Goal: Transaction & Acquisition: Purchase product/service

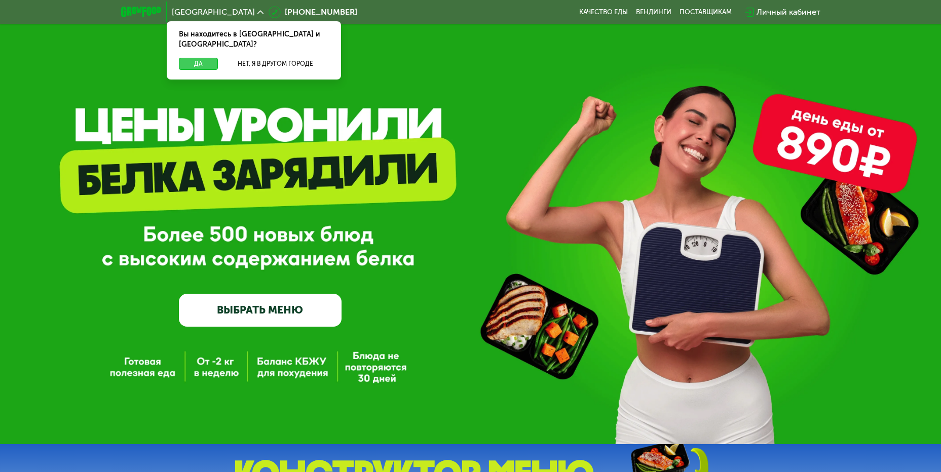
click at [198, 58] on button "Да" at bounding box center [198, 64] width 39 height 12
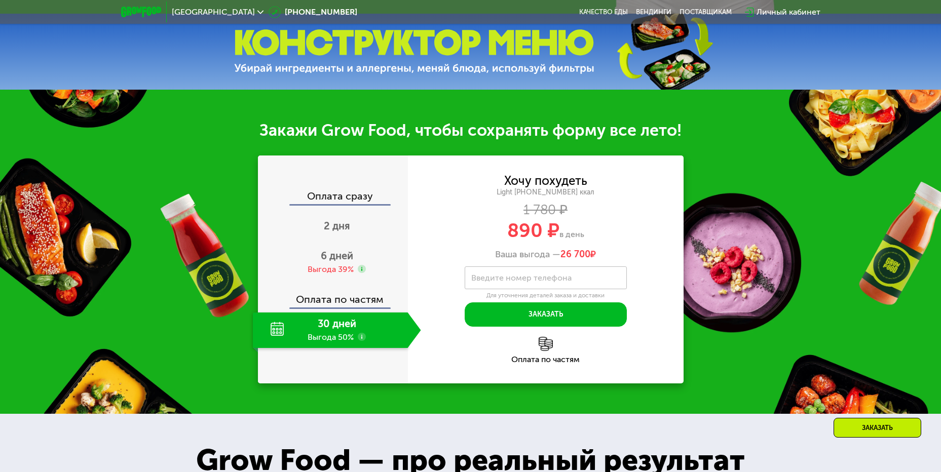
scroll to position [456, 0]
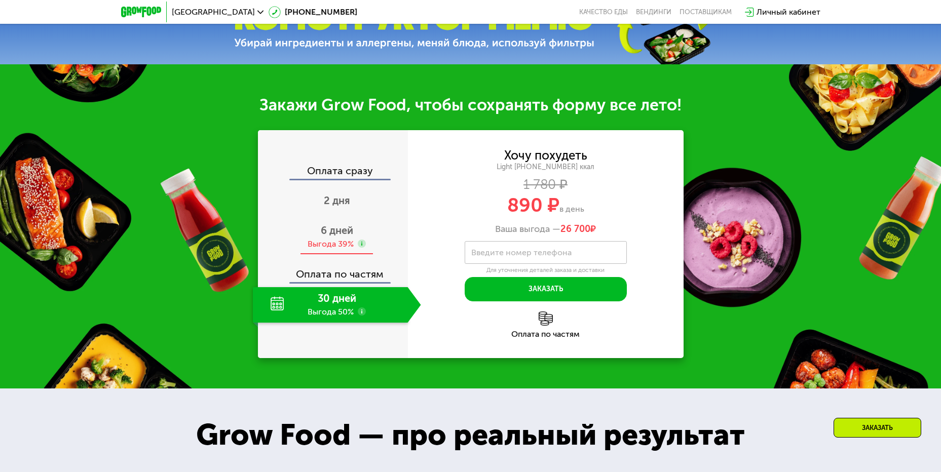
click at [331, 235] on span "6 дней" at bounding box center [337, 231] width 32 height 12
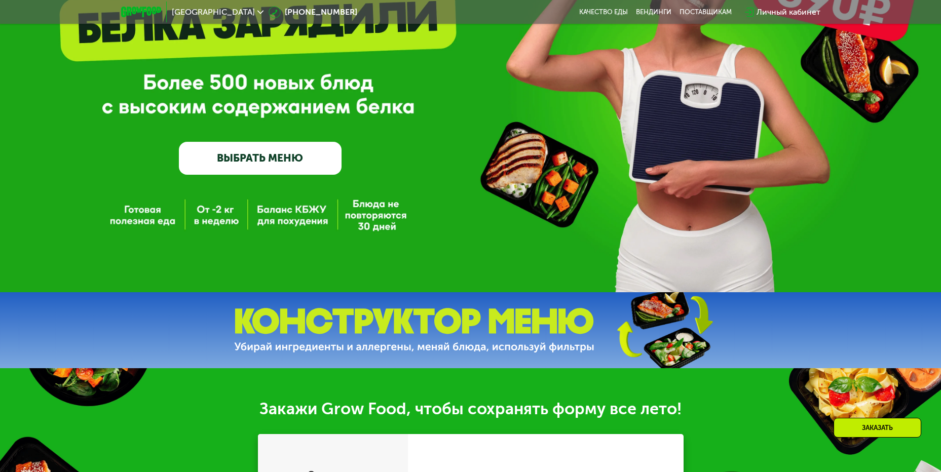
scroll to position [355, 0]
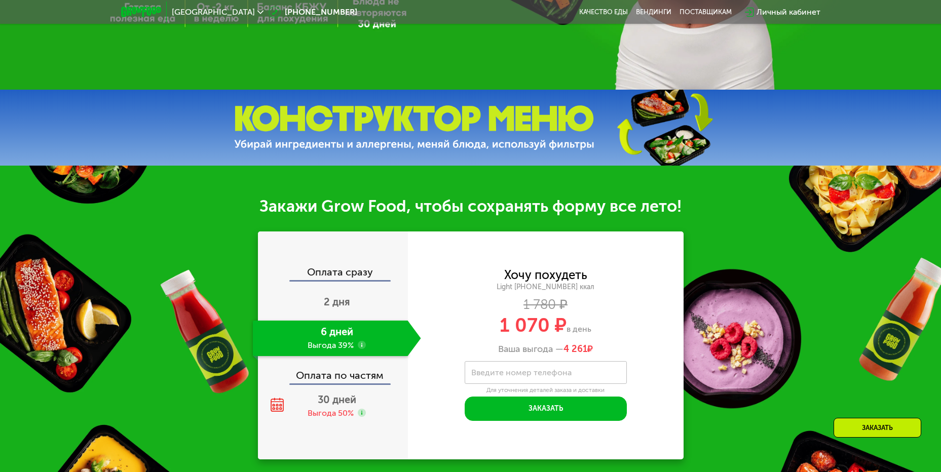
click at [552, 118] on img at bounding box center [414, 127] width 360 height 45
click at [676, 143] on img at bounding box center [664, 128] width 151 height 80
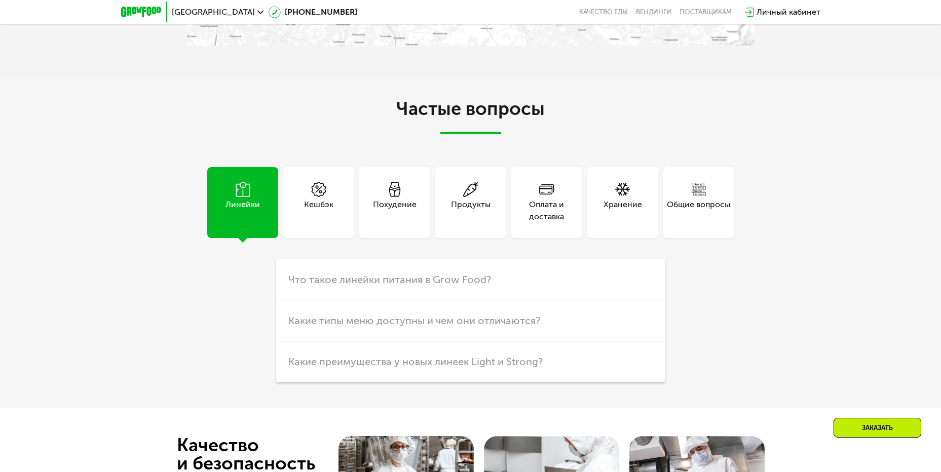
scroll to position [2028, 0]
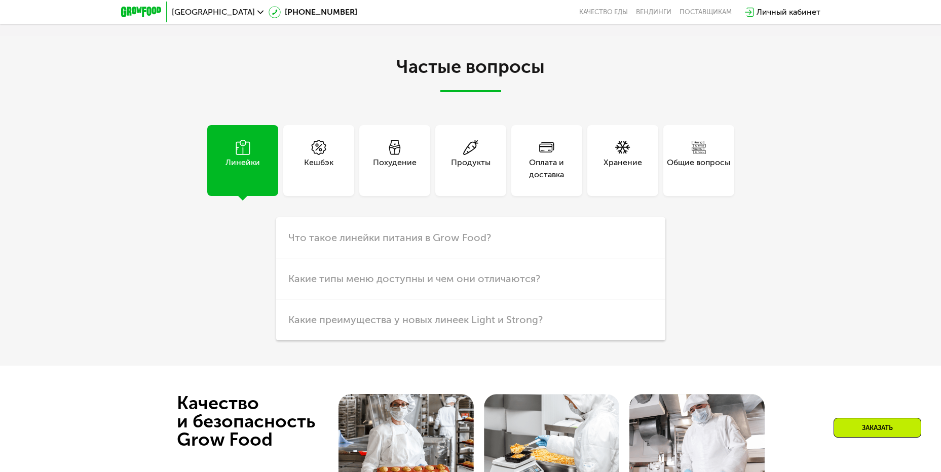
click at [394, 154] on span at bounding box center [394, 148] width 15 height 17
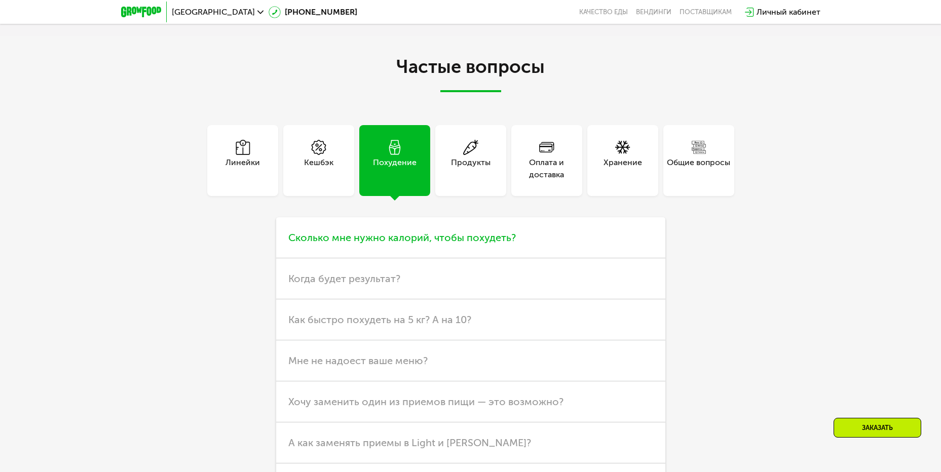
click at [491, 243] on span "Сколько мне нужно калорий, чтобы похудеть?" at bounding box center [402, 238] width 228 height 12
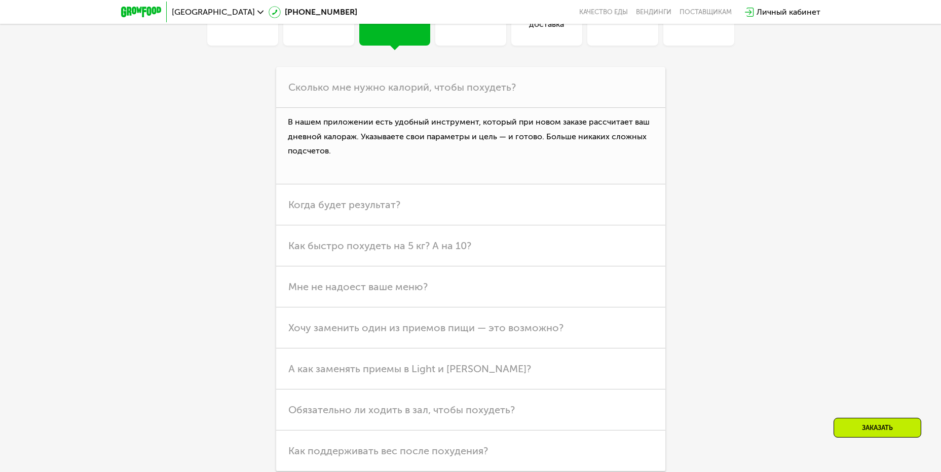
scroll to position [2180, 0]
click at [408, 245] on span "Как быстро похудеть на 5 кг? А на 10?" at bounding box center [379, 244] width 183 height 12
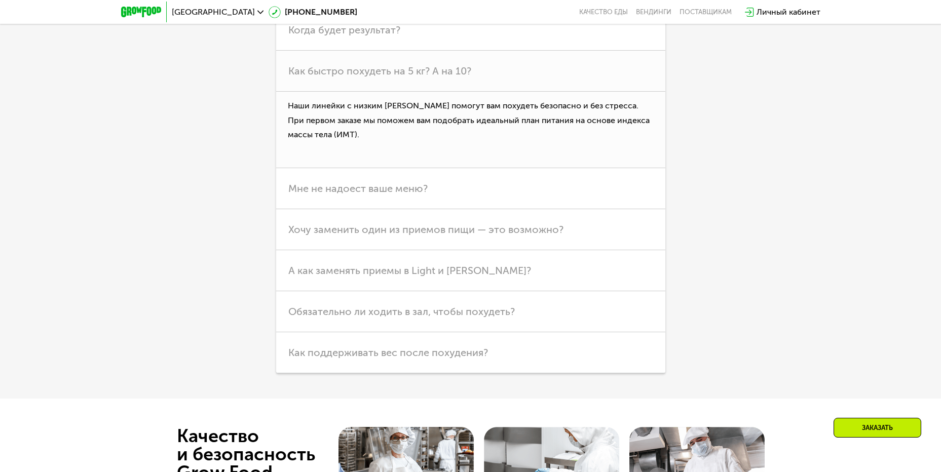
scroll to position [2281, 0]
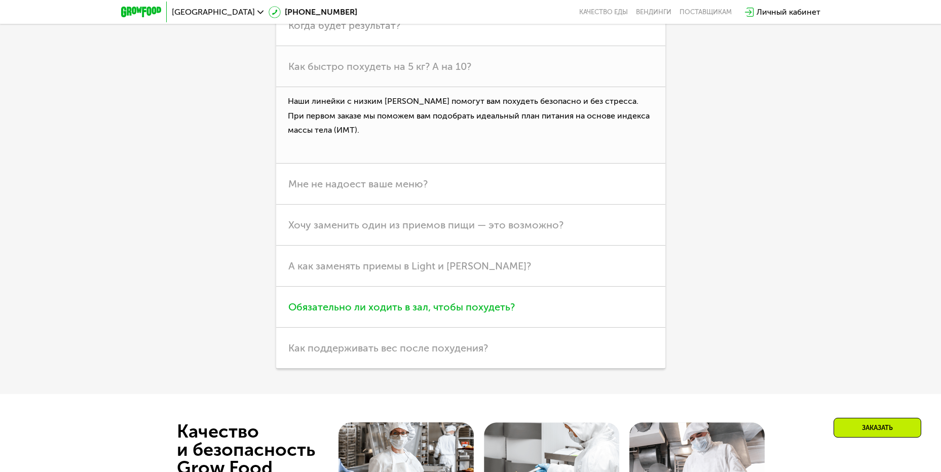
click at [446, 309] on span "Обязательно ли ходить в зал, чтобы похудеть?" at bounding box center [401, 307] width 227 height 12
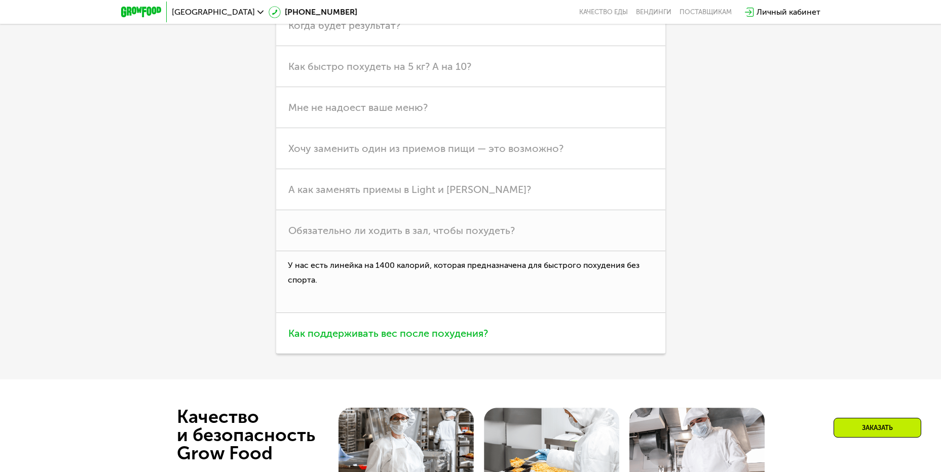
click at [446, 337] on span "Как поддерживать вес после похудения?" at bounding box center [388, 333] width 200 height 12
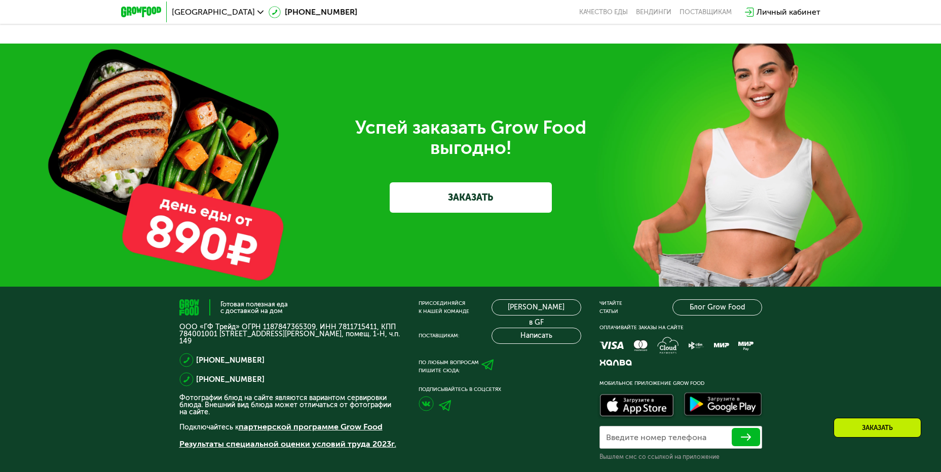
scroll to position [2853, 0]
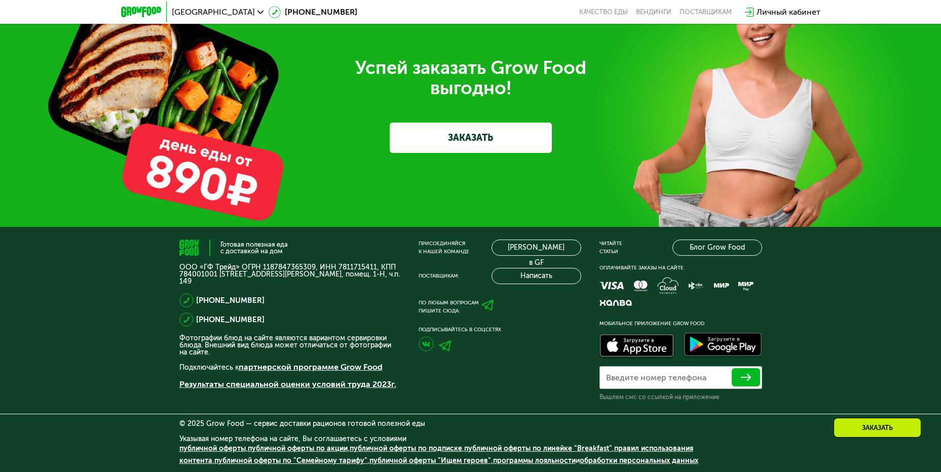
click at [499, 132] on link "ЗАКАЗАТЬ" at bounding box center [471, 138] width 162 height 30
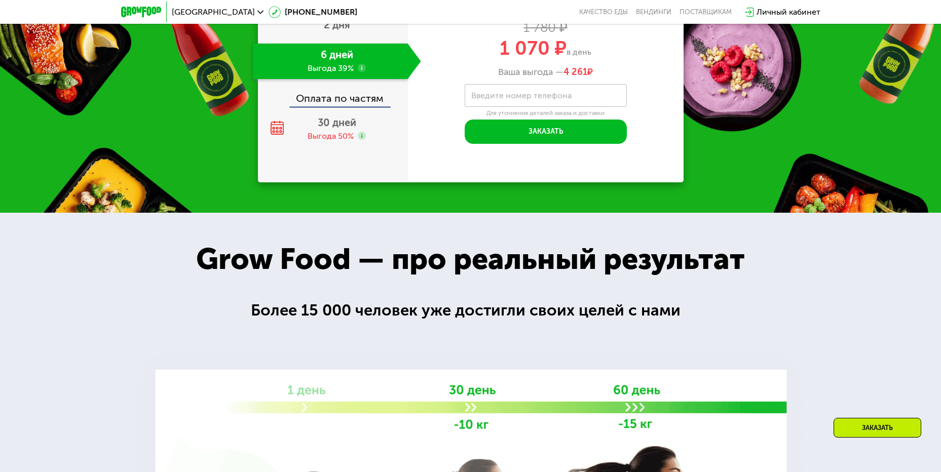
scroll to position [500, 0]
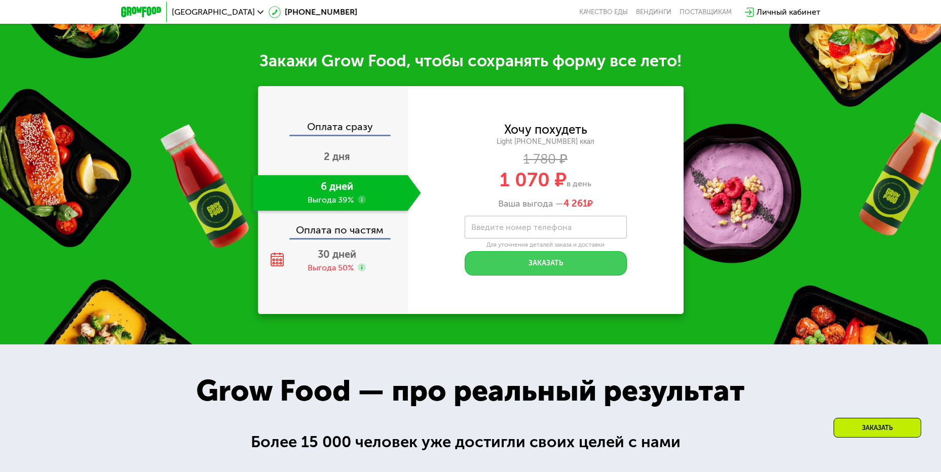
click at [550, 257] on button "Заказать" at bounding box center [546, 263] width 162 height 24
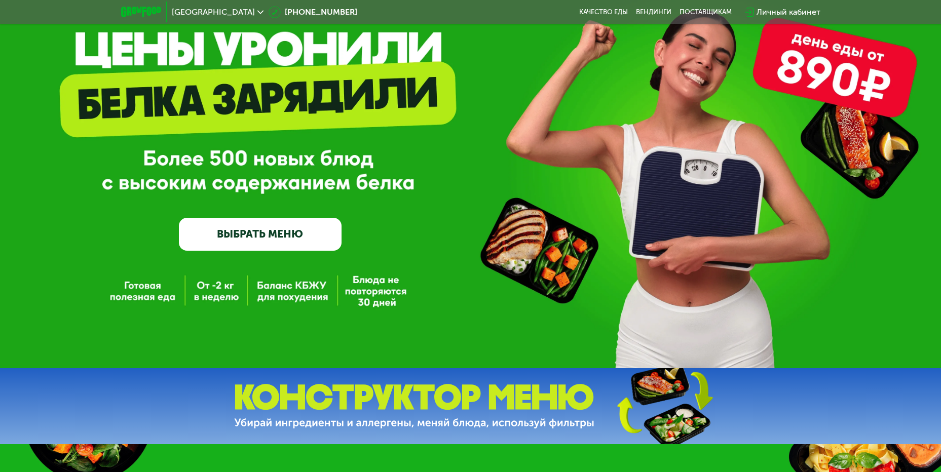
scroll to position [0, 0]
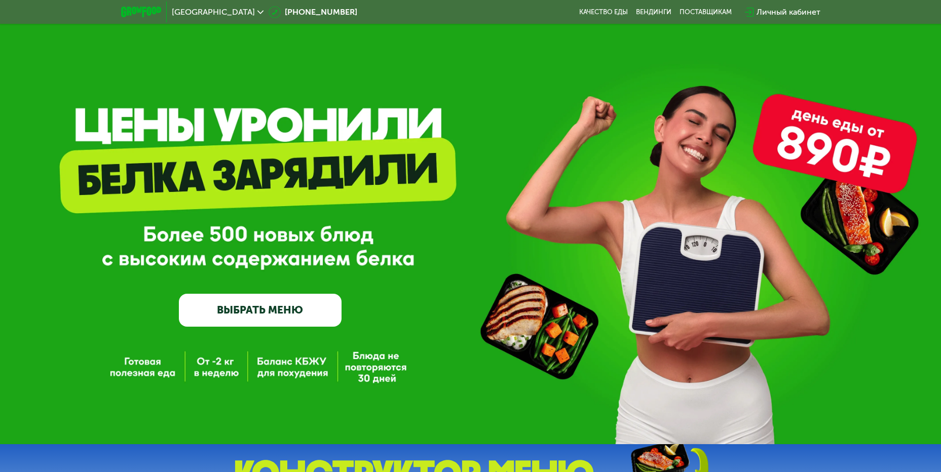
click at [232, 306] on link "ВЫБРАТЬ МЕНЮ" at bounding box center [260, 310] width 163 height 32
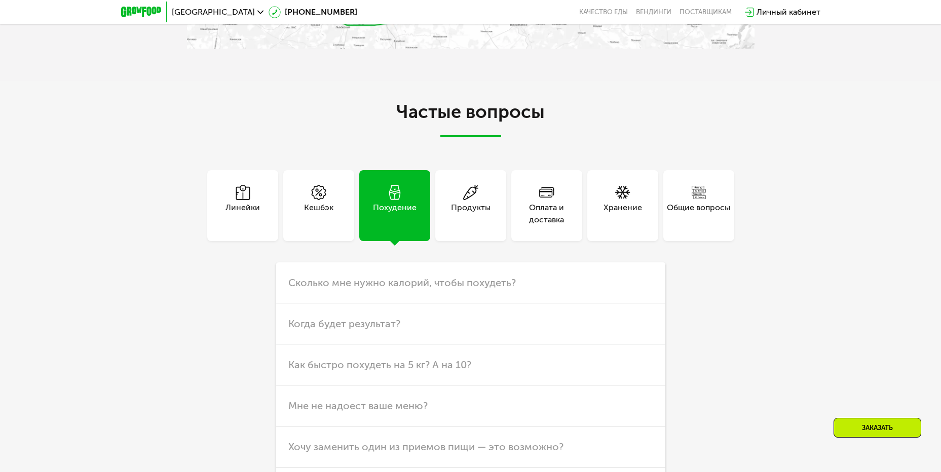
scroll to position [2079, 0]
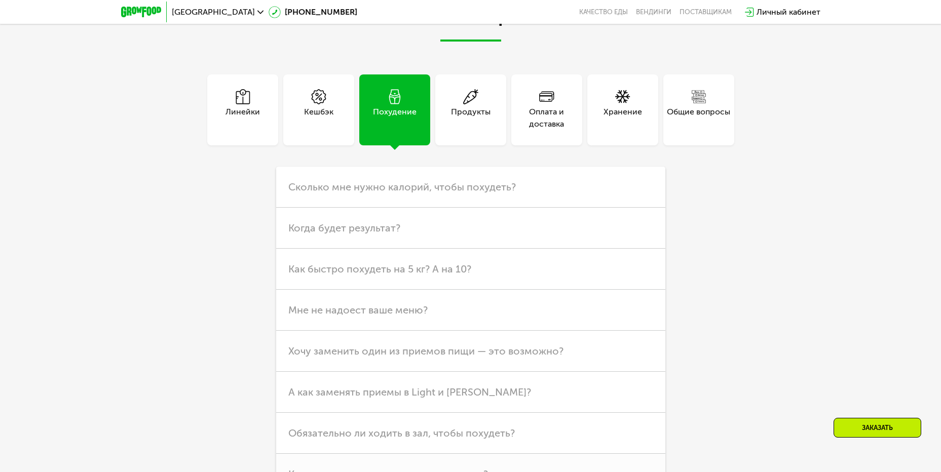
drag, startPoint x: 246, startPoint y: 113, endPoint x: 233, endPoint y: 158, distance: 47.4
click at [246, 112] on div "Линейки" at bounding box center [243, 118] width 34 height 24
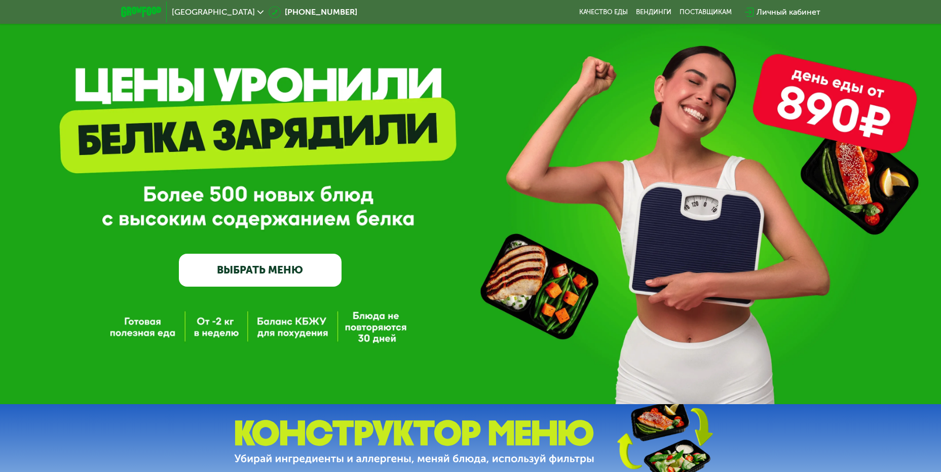
scroll to position [0, 0]
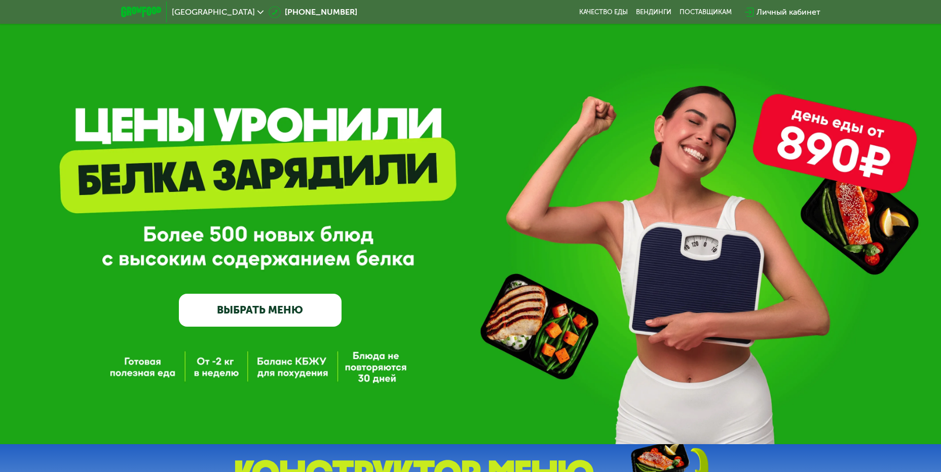
click at [131, 8] on img at bounding box center [141, 12] width 40 height 11
click at [236, 313] on link "ВЫБРАТЬ МЕНЮ" at bounding box center [260, 310] width 163 height 32
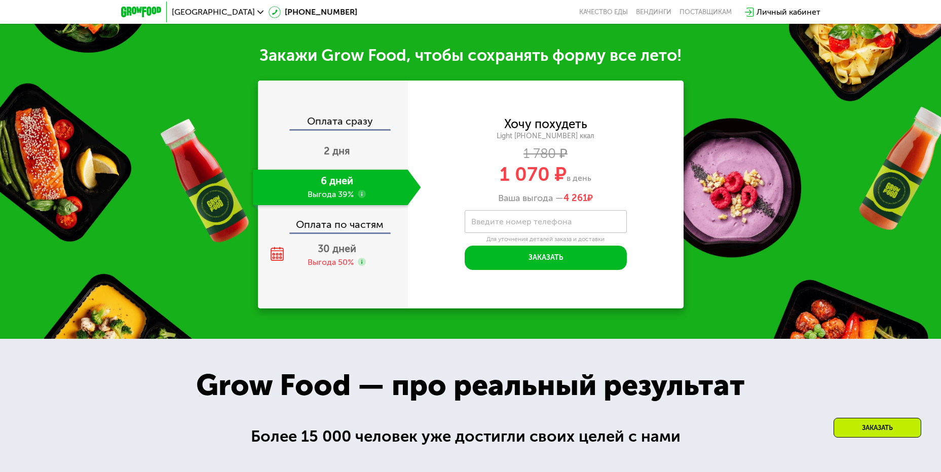
scroll to position [507, 0]
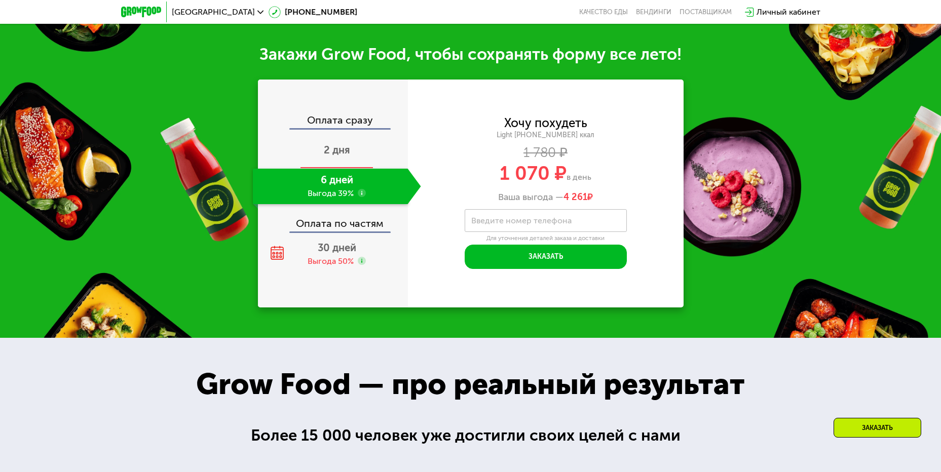
click at [332, 154] on span "2 дня" at bounding box center [337, 150] width 26 height 12
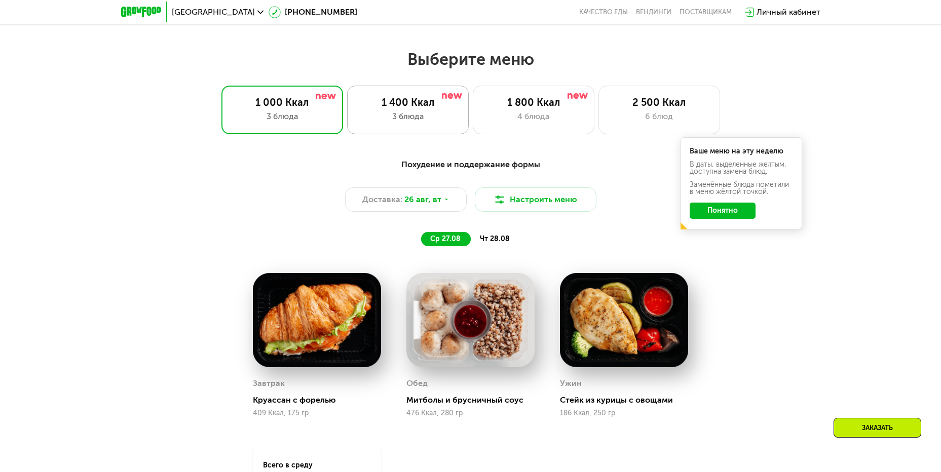
click at [407, 114] on div "3 блюда" at bounding box center [408, 117] width 100 height 12
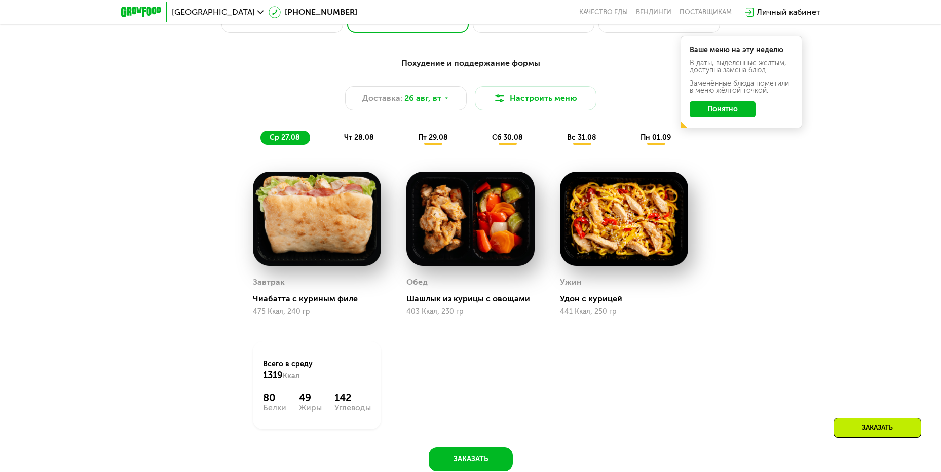
scroll to position [558, 0]
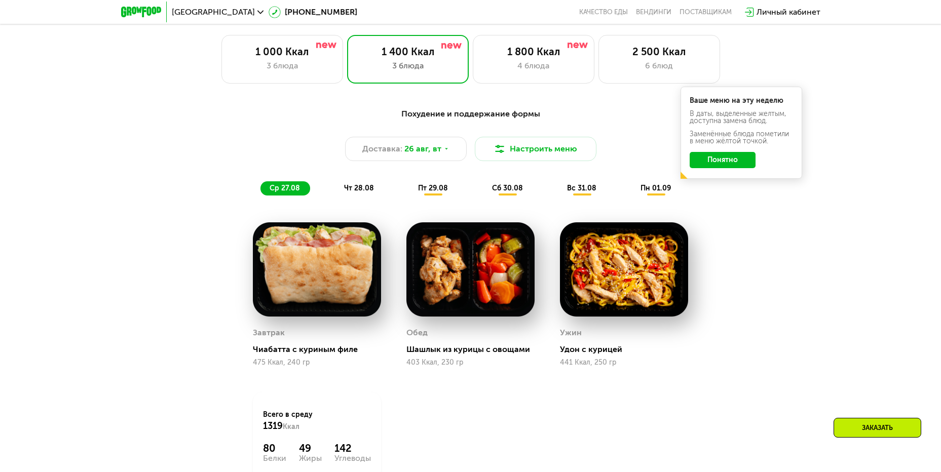
click at [355, 188] on span "чт 28.08" at bounding box center [359, 188] width 30 height 9
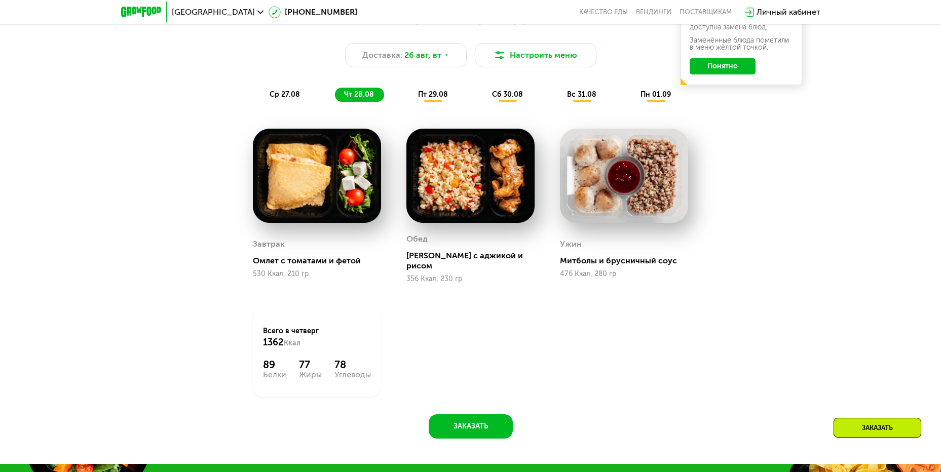
scroll to position [659, 0]
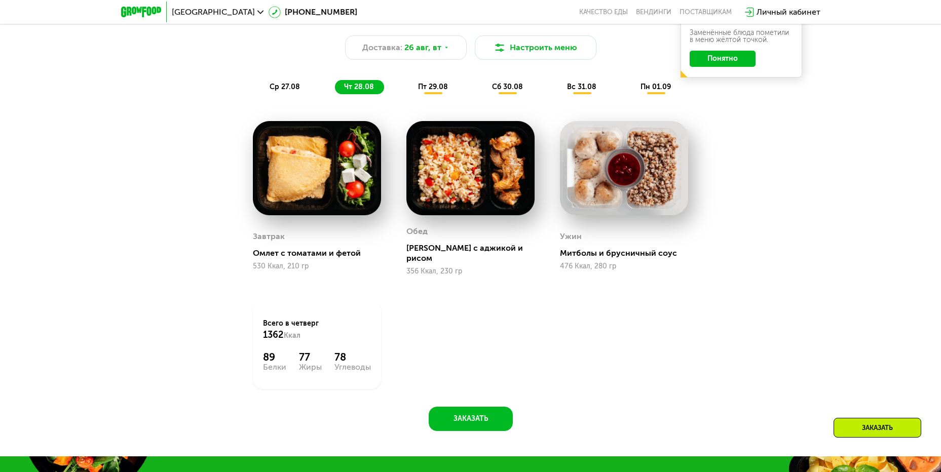
click at [434, 91] on span "пт 29.08" at bounding box center [433, 87] width 30 height 9
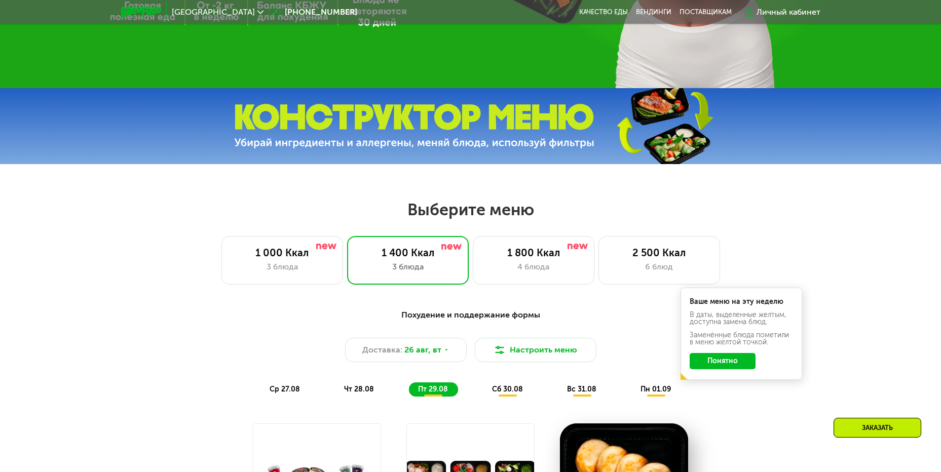
scroll to position [355, 0]
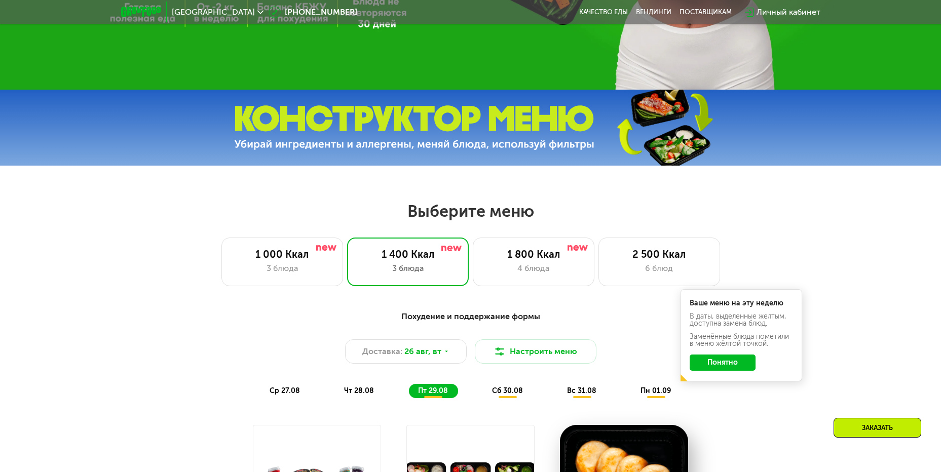
click at [347, 265] on div "1 000 Ккал 3 блюда" at bounding box center [408, 262] width 122 height 49
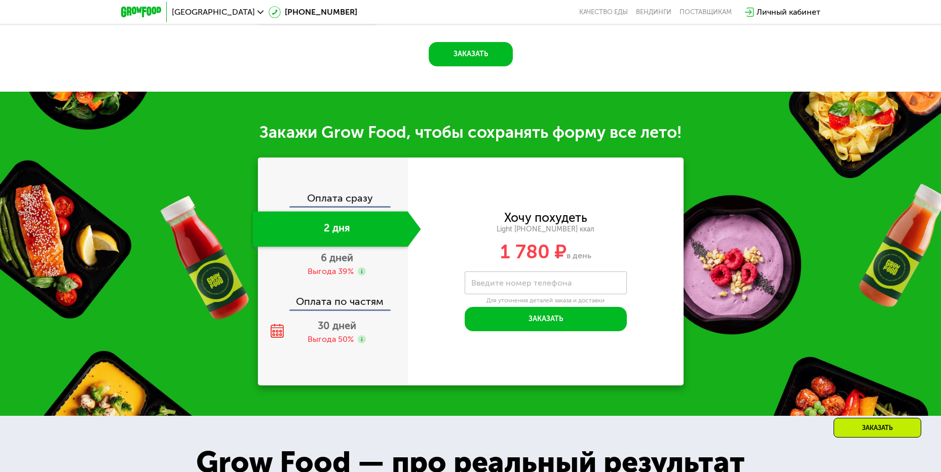
scroll to position [1217, 0]
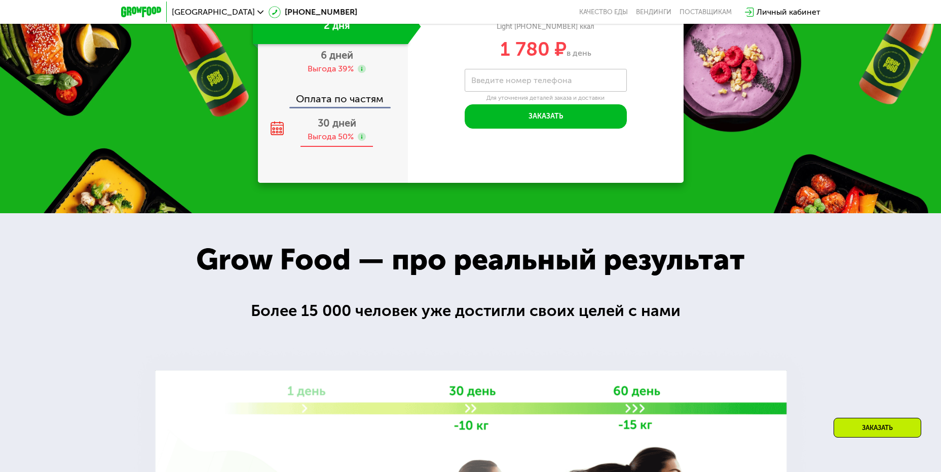
click at [331, 129] on span "30 дней" at bounding box center [337, 123] width 39 height 12
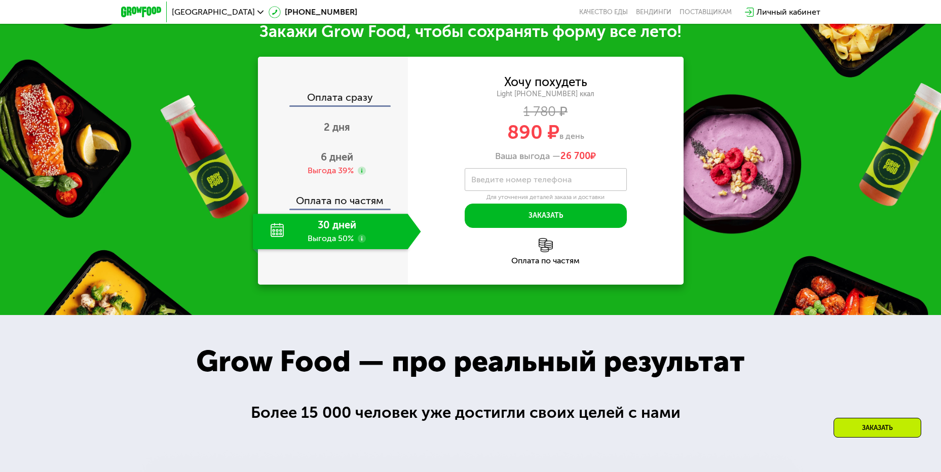
scroll to position [1115, 0]
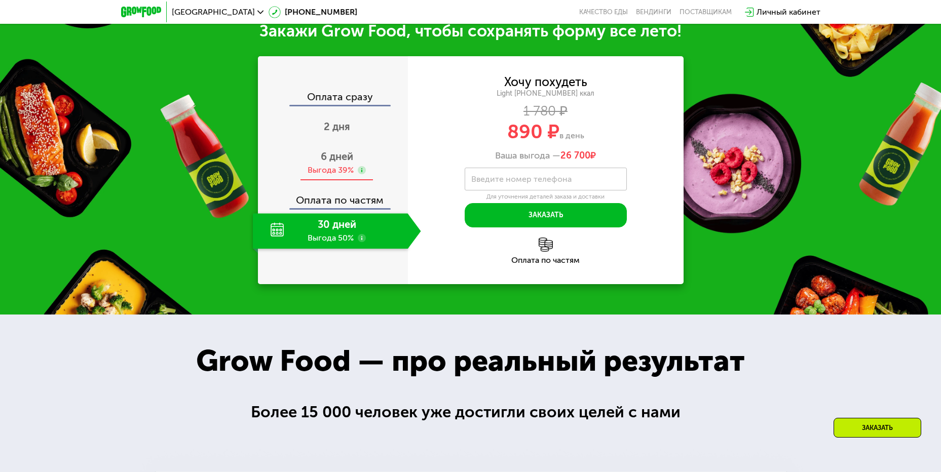
click at [322, 163] on span "6 дней" at bounding box center [337, 157] width 32 height 12
